Goal: Transaction & Acquisition: Register for event/course

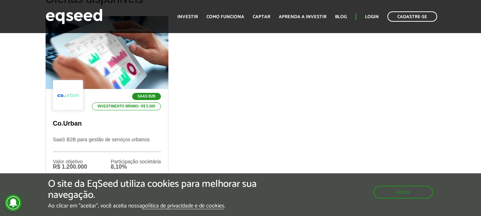
scroll to position [284, 0]
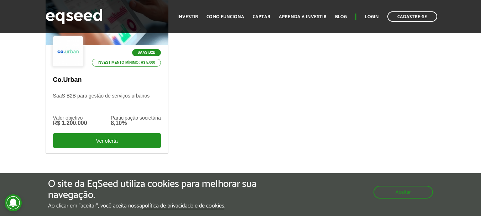
drag, startPoint x: 486, startPoint y: 24, endPoint x: 486, endPoint y: 51, distance: 26.3
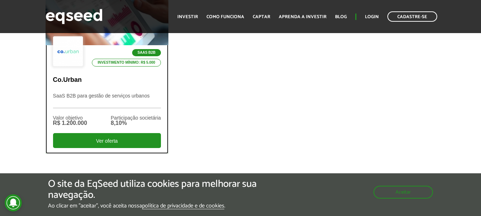
click at [78, 93] on p "SaaS B2B para gestão de serviços urbanos" at bounding box center [107, 100] width 108 height 15
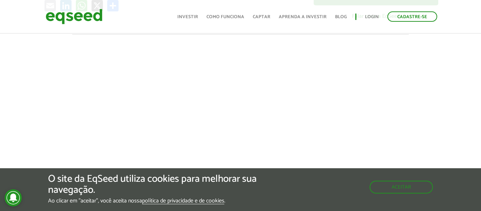
scroll to position [220, 0]
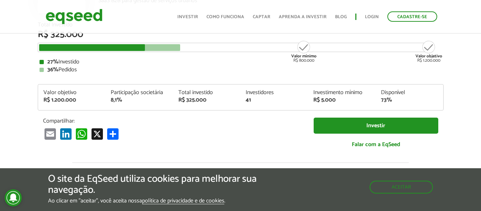
scroll to position [91, 0]
